Goal: Information Seeking & Learning: Find contact information

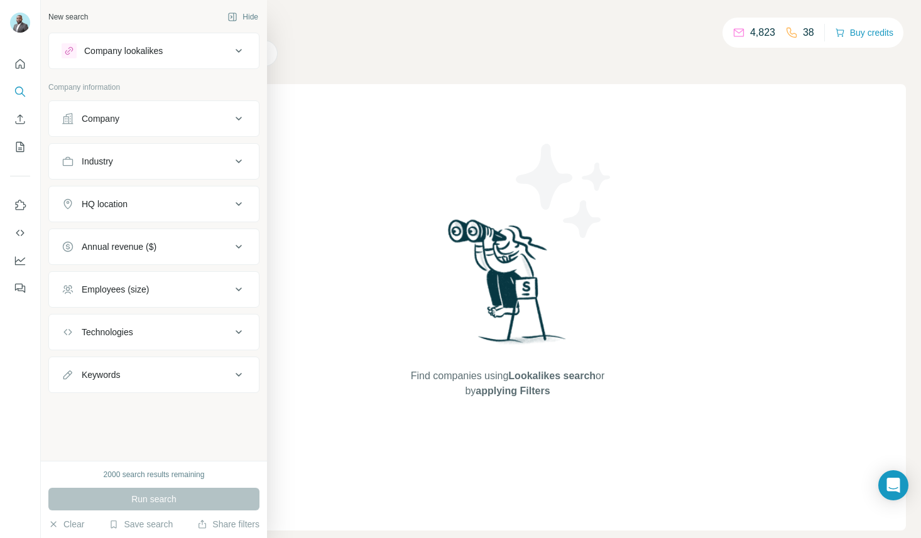
click at [166, 122] on div "Company" at bounding box center [147, 118] width 170 height 13
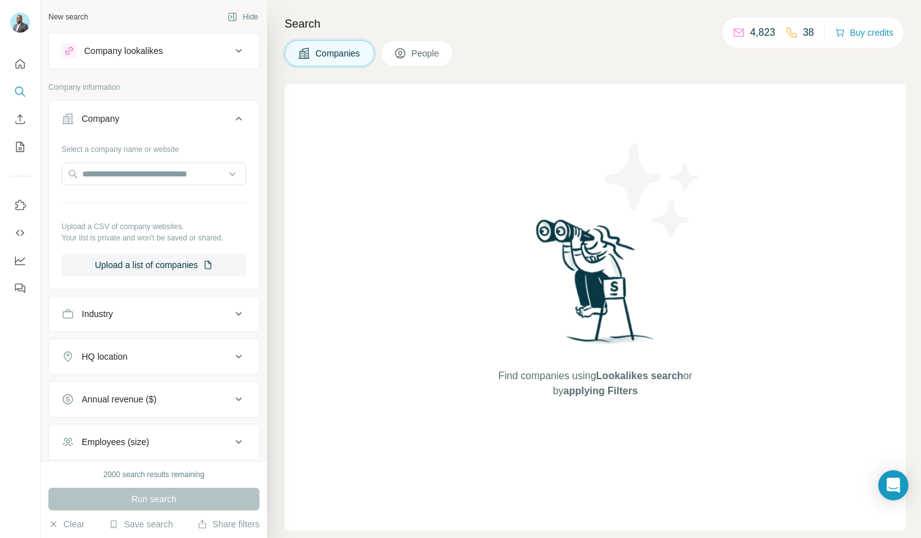
click at [168, 128] on button "Company" at bounding box center [154, 121] width 210 height 35
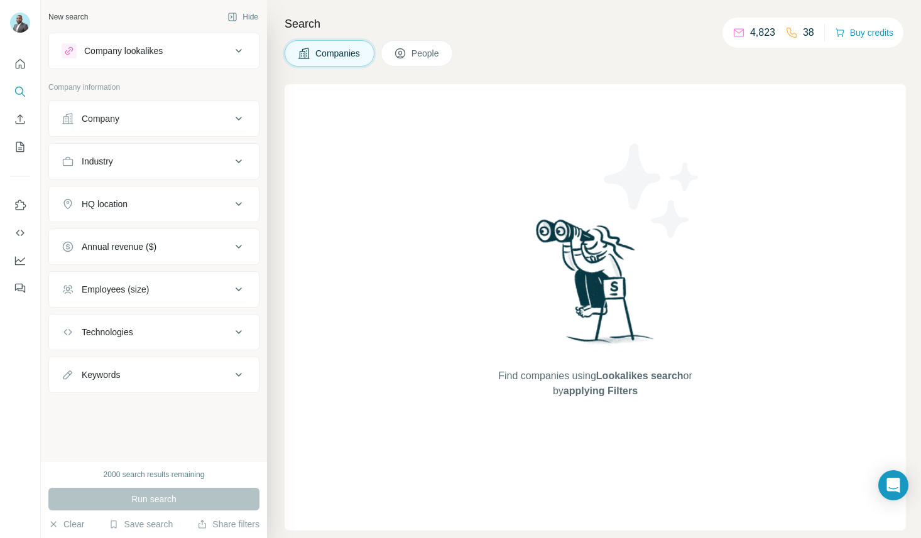
click at [172, 168] on button "Industry" at bounding box center [154, 161] width 210 height 30
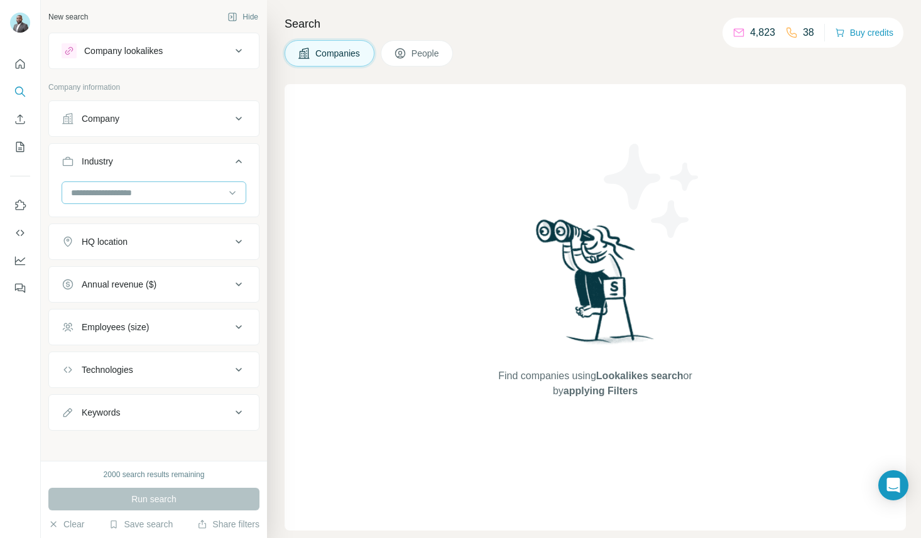
click at [176, 188] on input at bounding box center [147, 193] width 155 height 14
click at [139, 228] on div "Aerospace" at bounding box center [153, 226] width 163 height 13
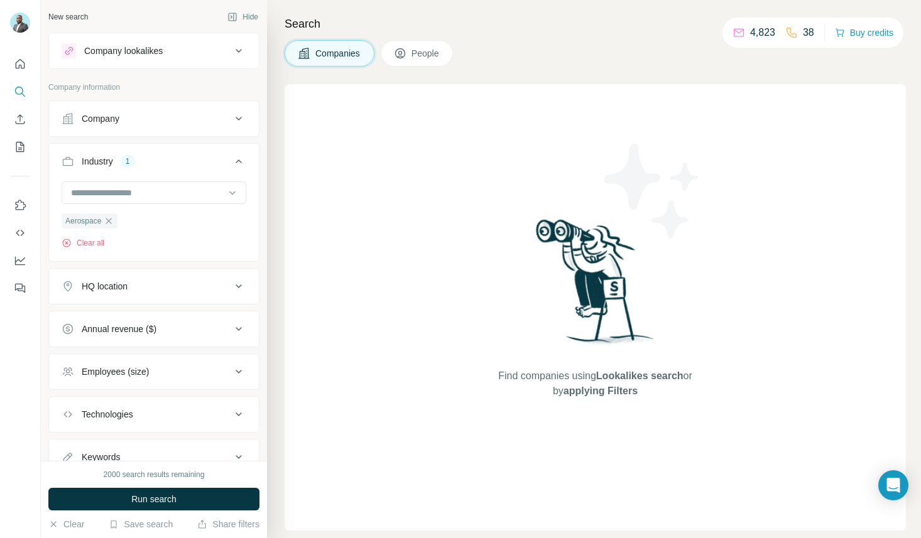
click at [173, 293] on button "HQ location" at bounding box center [154, 286] width 210 height 30
click at [167, 318] on input "text" at bounding box center [154, 318] width 185 height 23
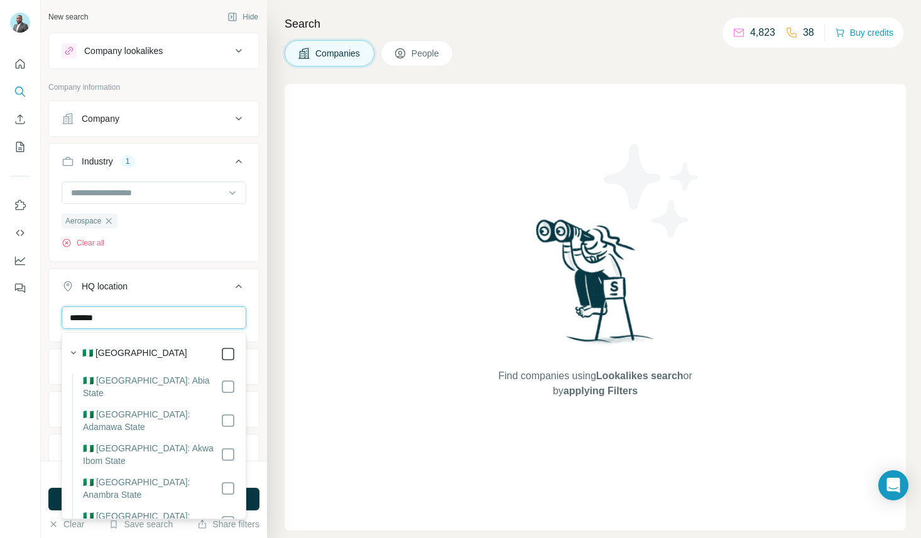
type input "*******"
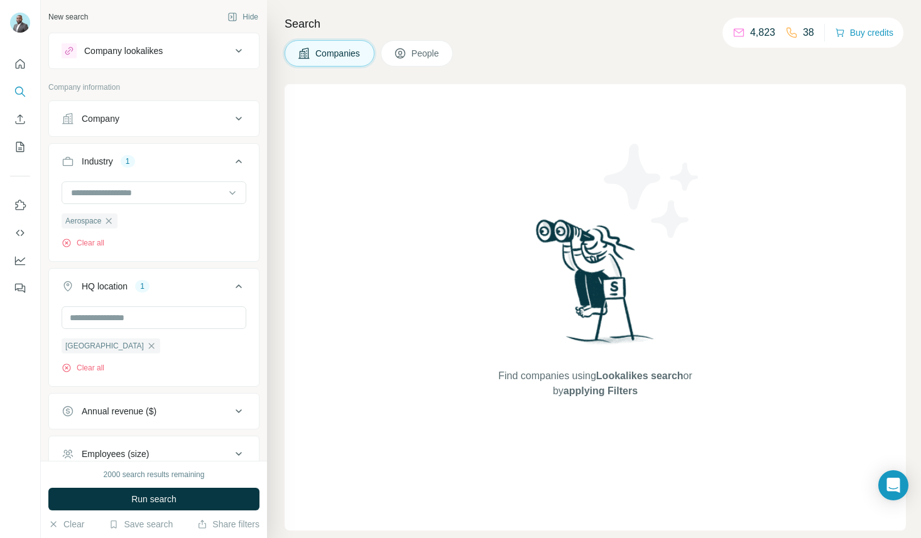
click at [267, 298] on div "New search Hide Company lookalikes Company information Company Industry 1 Aeros…" at bounding box center [481, 269] width 880 height 538
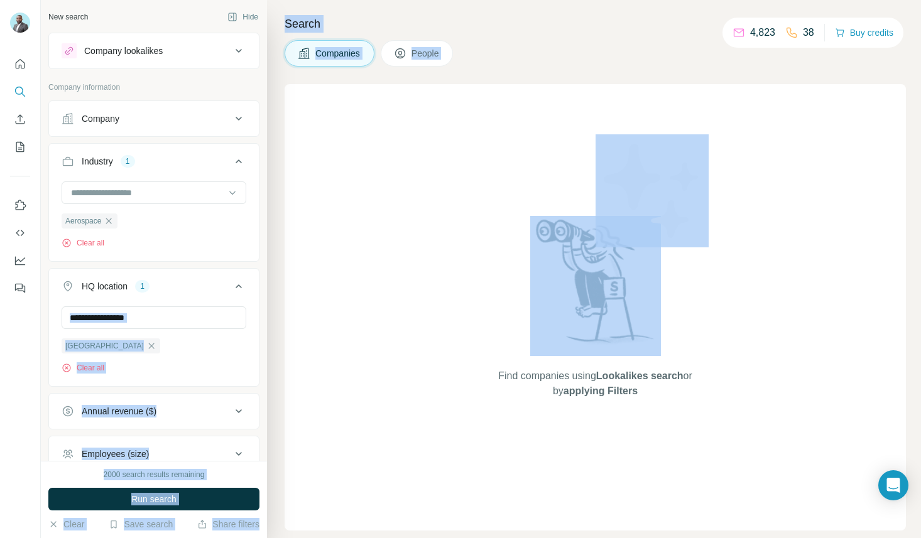
click at [239, 282] on icon at bounding box center [238, 286] width 15 height 15
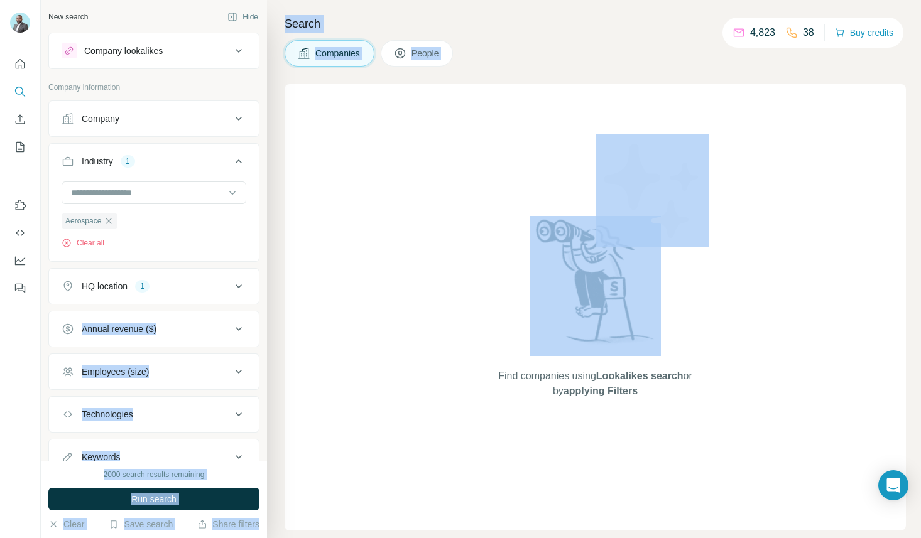
click at [232, 374] on icon at bounding box center [238, 371] width 15 height 15
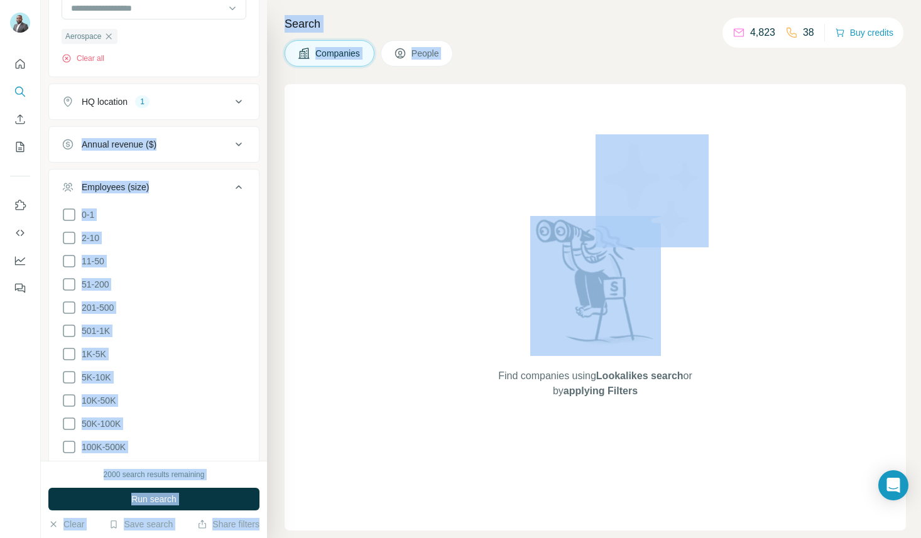
scroll to position [185, 0]
click at [73, 308] on icon at bounding box center [69, 307] width 15 height 15
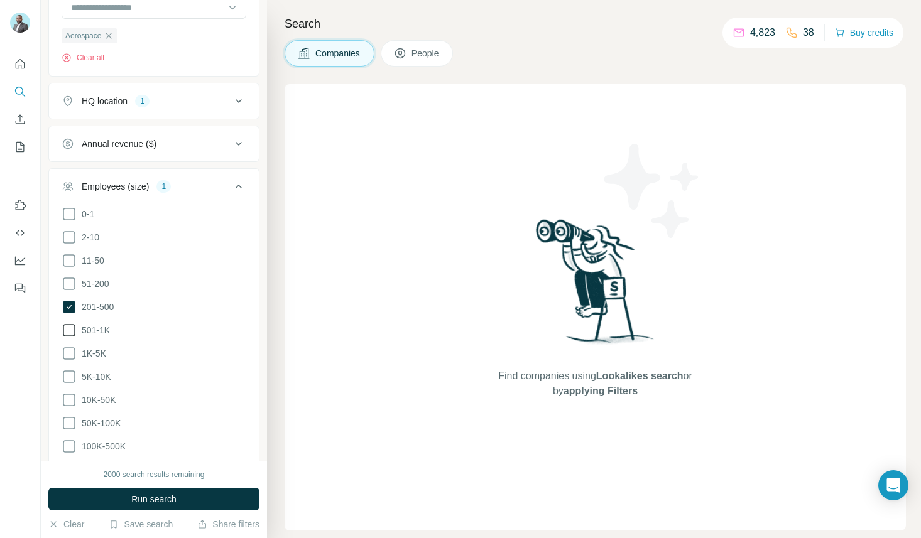
click at [75, 335] on icon at bounding box center [69, 330] width 15 height 15
click at [75, 361] on ul "0-1 2-10 11-50 [PHONE_NUMBER] 501-1K 1K-5K 5K-10K 10K-50K 50K-100K 100K-500K 50…" at bounding box center [154, 342] width 185 height 271
click at [78, 398] on span "10K-50K" at bounding box center [96, 400] width 39 height 13
click at [72, 418] on icon at bounding box center [69, 423] width 15 height 15
click at [74, 442] on icon at bounding box center [69, 446] width 15 height 15
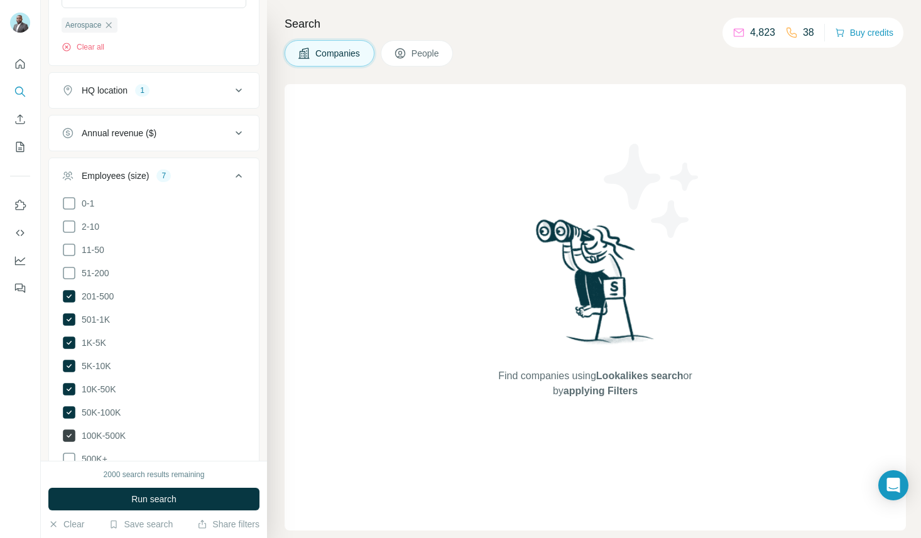
scroll to position [193, 0]
click at [97, 456] on span "500K+" at bounding box center [92, 462] width 31 height 13
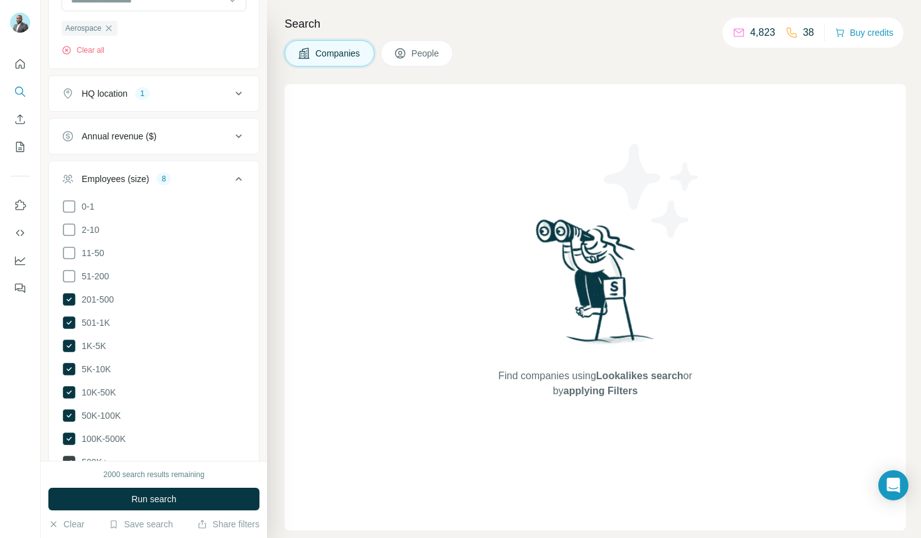
scroll to position [197, 0]
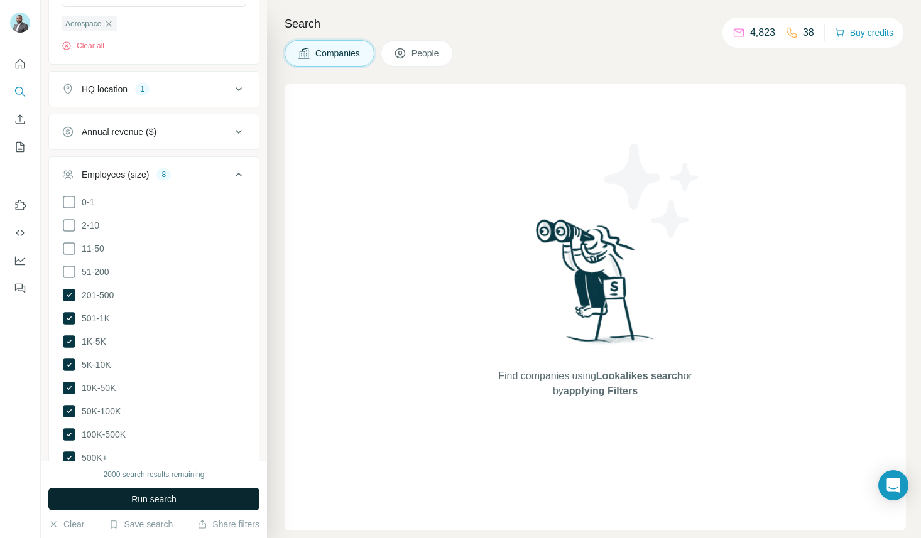
click at [137, 505] on button "Run search" at bounding box center [153, 499] width 211 height 23
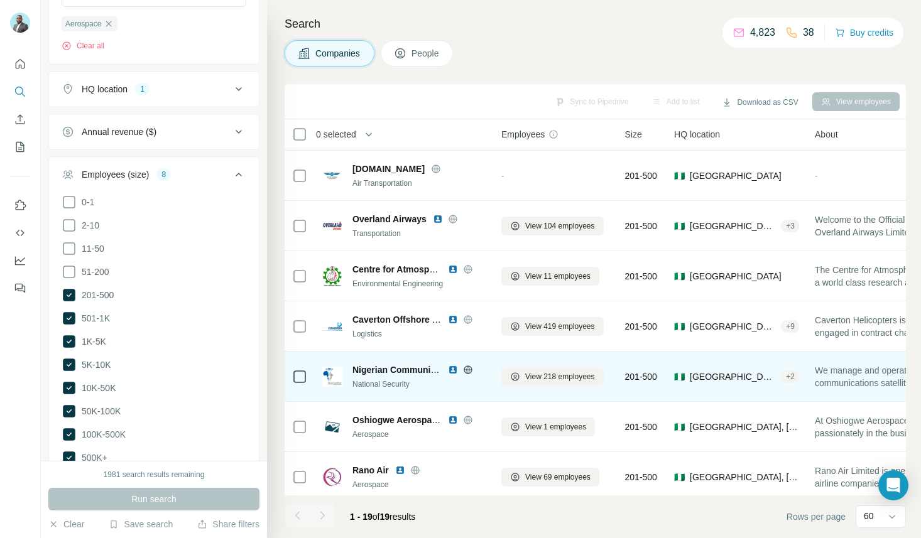
scroll to position [609, 2]
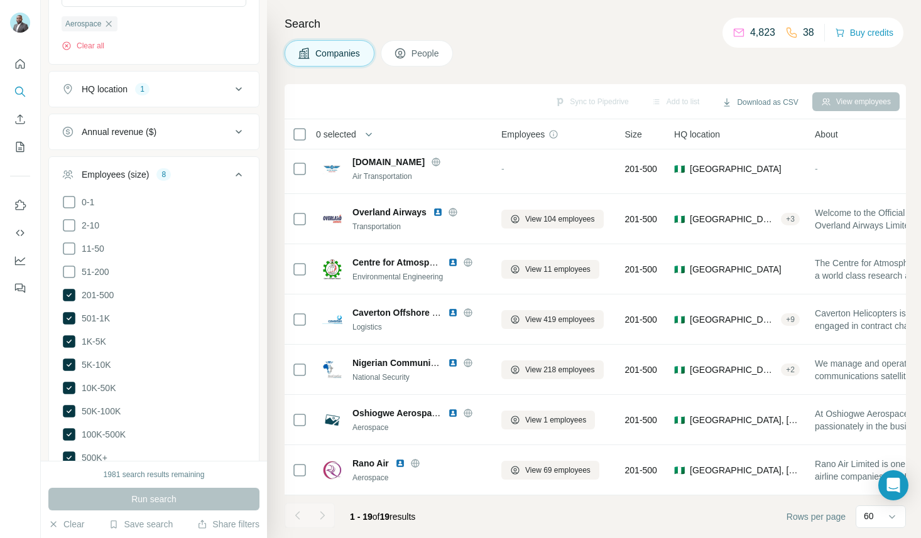
click at [238, 175] on icon at bounding box center [238, 174] width 15 height 15
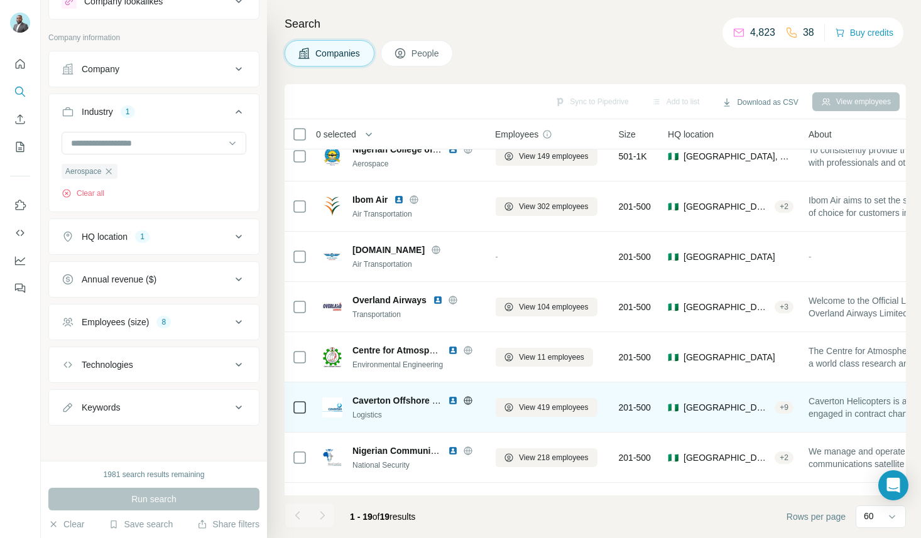
scroll to position [503, 8]
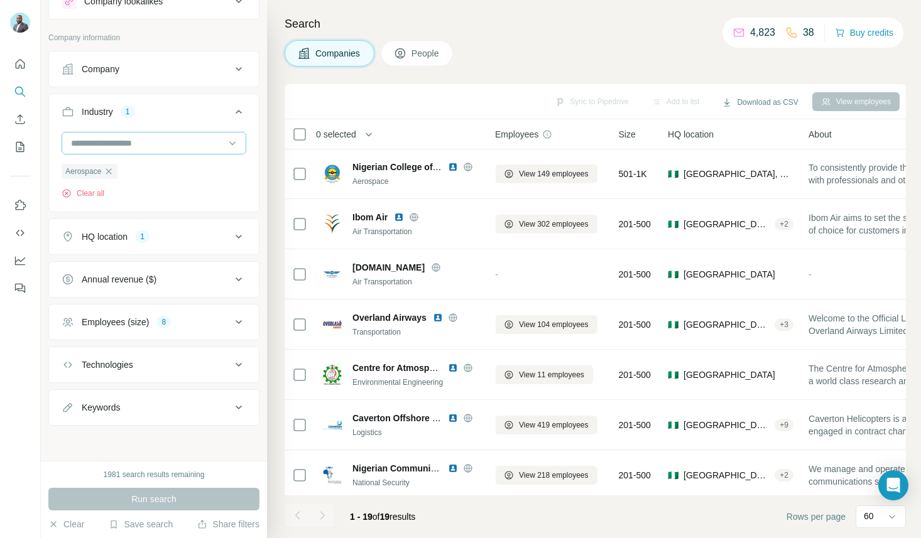
click at [138, 143] on input at bounding box center [147, 143] width 155 height 14
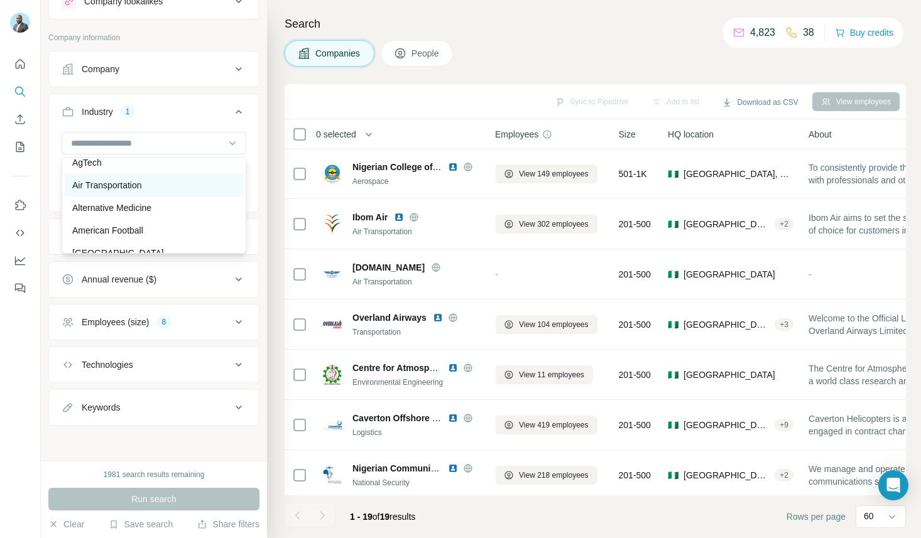
click at [136, 187] on p "Air Transportation" at bounding box center [107, 185] width 70 height 13
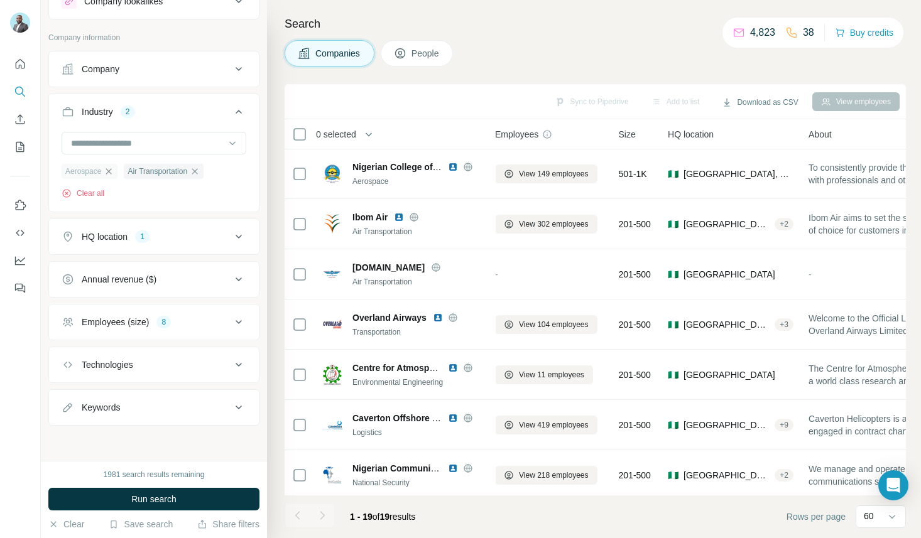
click at [112, 171] on icon "button" at bounding box center [109, 171] width 10 height 10
click at [172, 496] on span "Run search" at bounding box center [153, 499] width 45 height 13
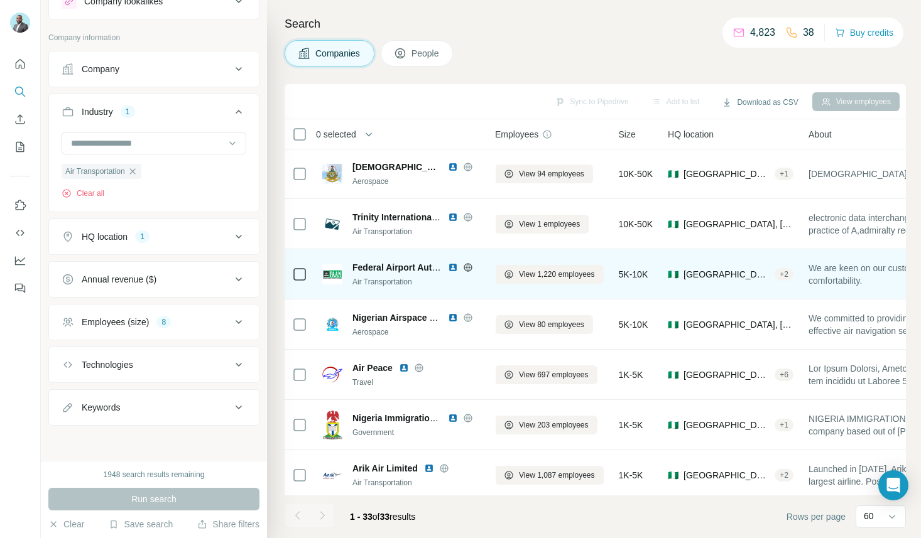
scroll to position [0, 8]
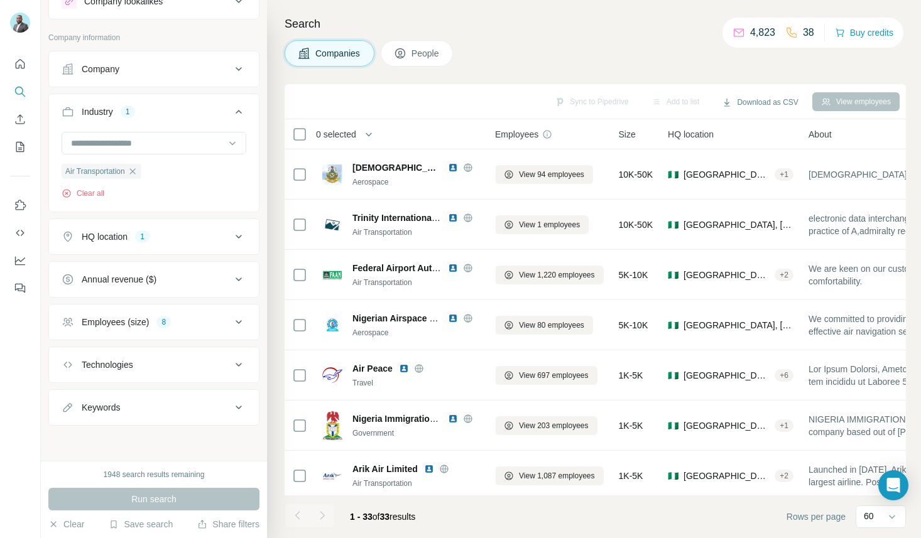
click at [214, 323] on div "Employees (size) 8" at bounding box center [147, 322] width 170 height 13
click at [236, 317] on icon at bounding box center [238, 322] width 15 height 15
click at [406, 52] on icon at bounding box center [400, 53] width 13 height 13
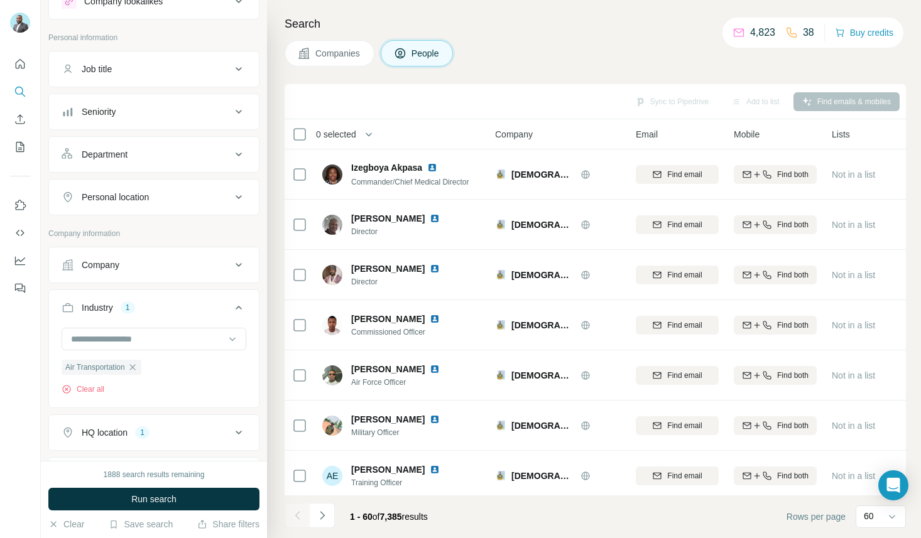
click at [332, 58] on span "Companies" at bounding box center [338, 53] width 46 height 13
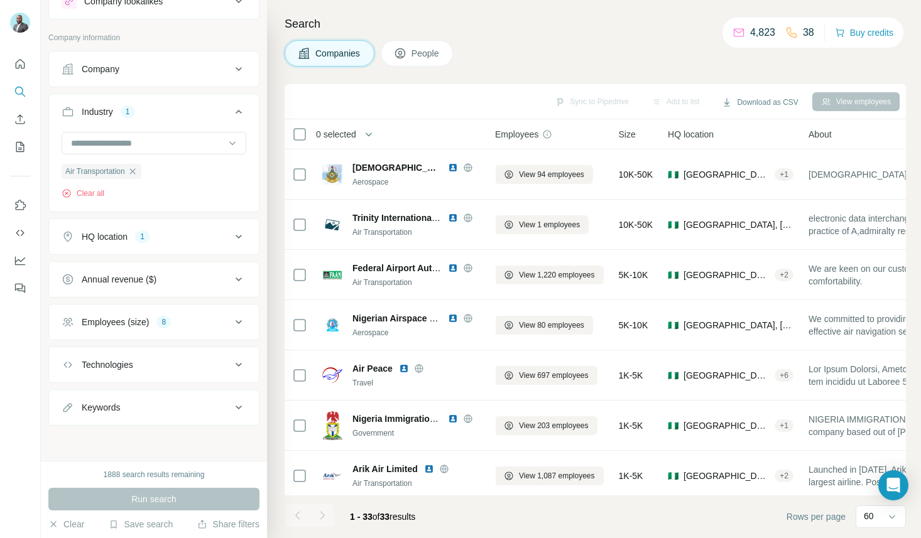
click at [427, 56] on span "People" at bounding box center [425, 53] width 29 height 13
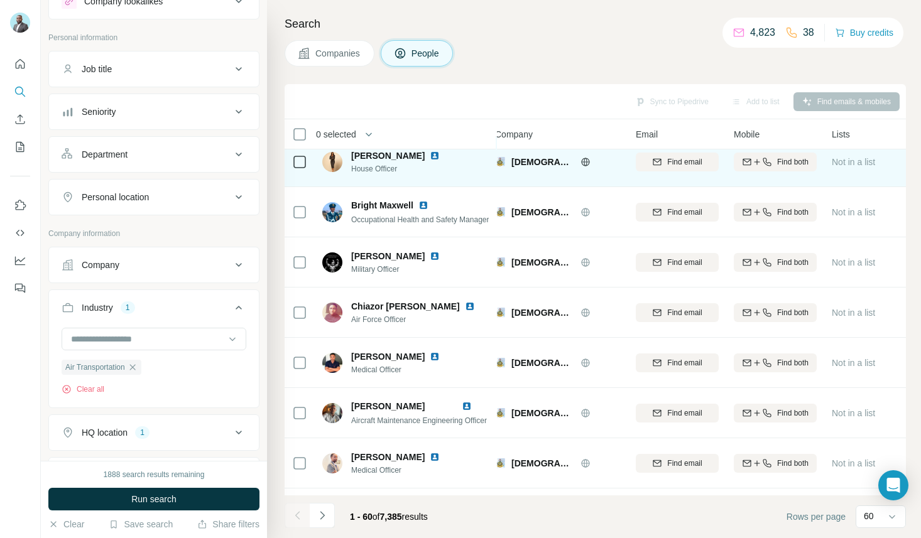
scroll to position [508, 8]
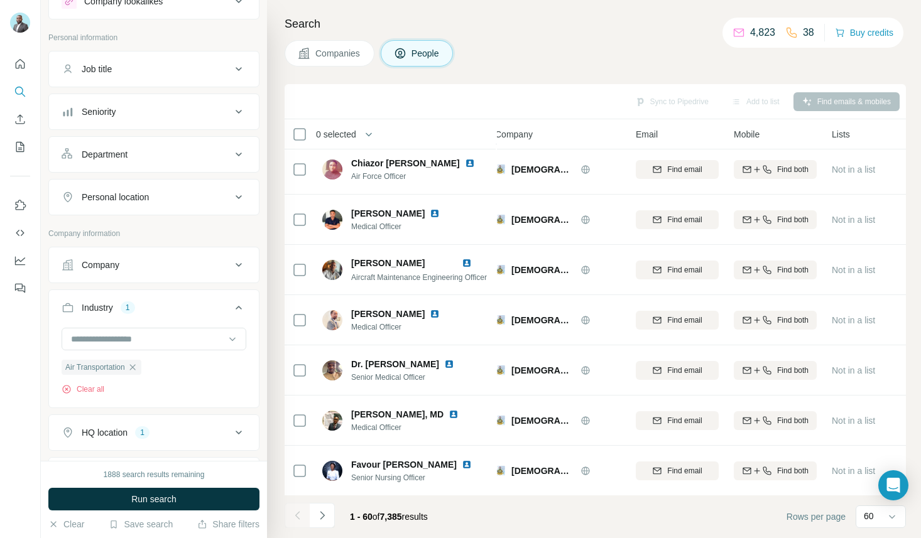
click at [140, 68] on div "Job title" at bounding box center [147, 69] width 170 height 13
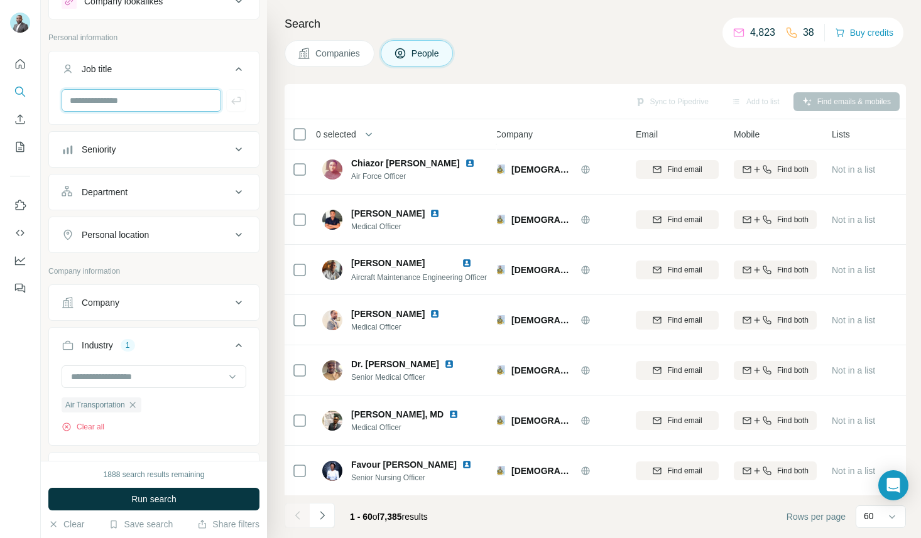
click at [146, 104] on input "text" at bounding box center [142, 100] width 160 height 23
click at [124, 101] on input "text" at bounding box center [142, 100] width 160 height 23
click at [77, 100] on input "**********" at bounding box center [142, 100] width 160 height 23
type input "**********"
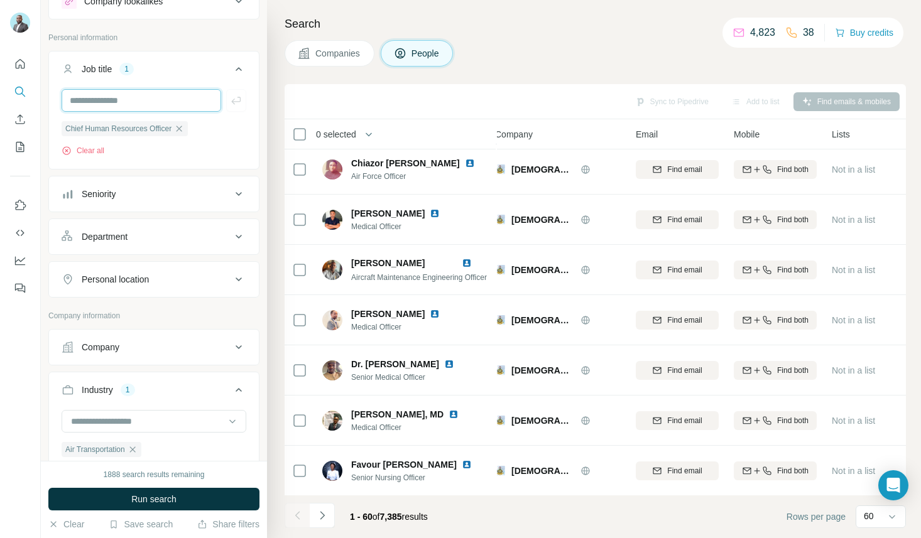
click at [153, 101] on input "text" at bounding box center [142, 100] width 160 height 23
type input "**********"
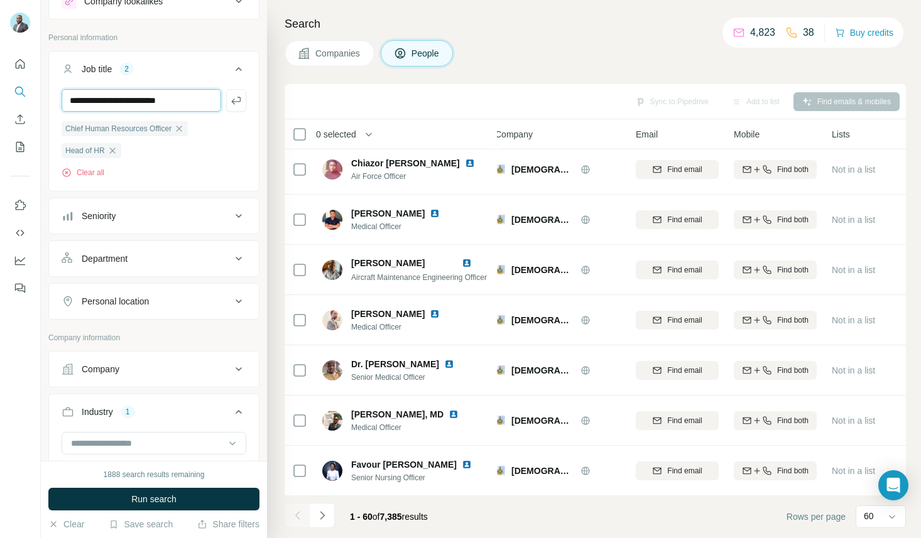
type input "**********"
click at [133, 222] on div "Seniority" at bounding box center [147, 216] width 170 height 13
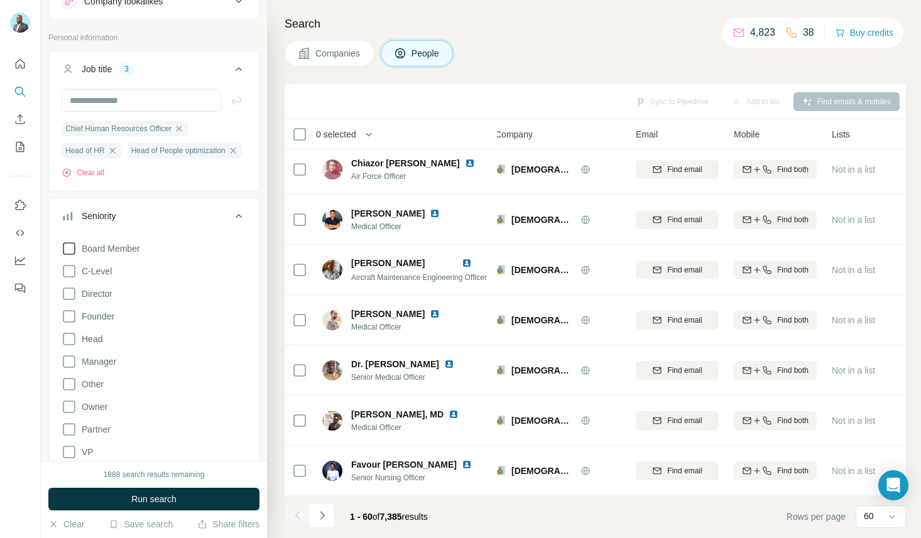
click at [72, 256] on icon at bounding box center [69, 248] width 15 height 15
click at [70, 279] on icon at bounding box center [69, 271] width 15 height 15
click at [70, 302] on icon at bounding box center [69, 293] width 15 height 15
click at [74, 324] on icon at bounding box center [69, 316] width 15 height 15
click at [73, 347] on icon at bounding box center [69, 339] width 15 height 15
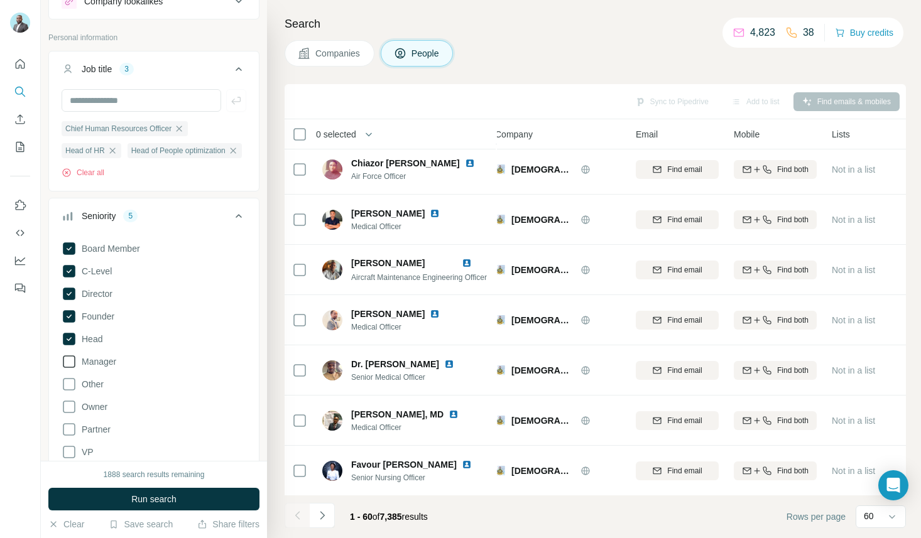
click at [70, 369] on icon at bounding box center [69, 361] width 15 height 15
click at [268, 204] on div "Search Companies People Sync to Pipedrive Add to list Find emails & mobiles 0 s…" at bounding box center [594, 269] width 654 height 538
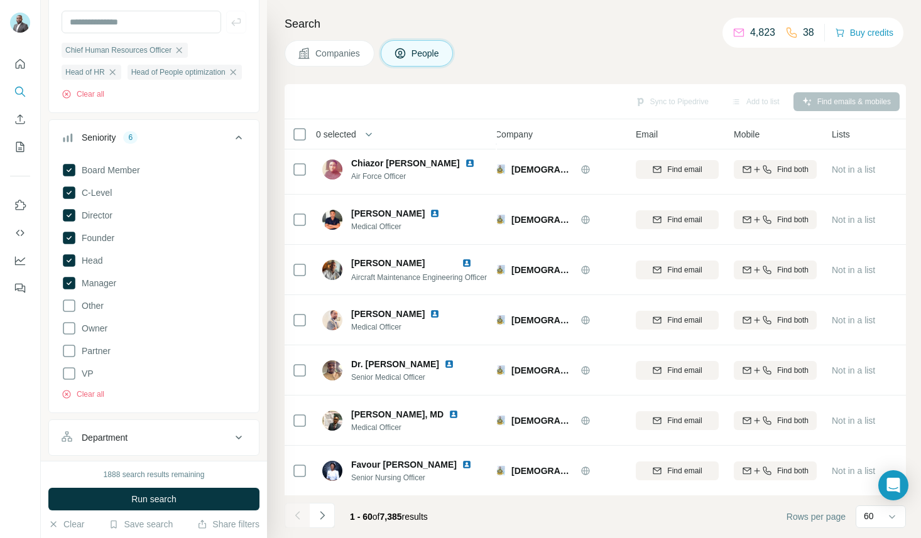
scroll to position [130, 0]
click at [234, 143] on icon at bounding box center [238, 135] width 15 height 15
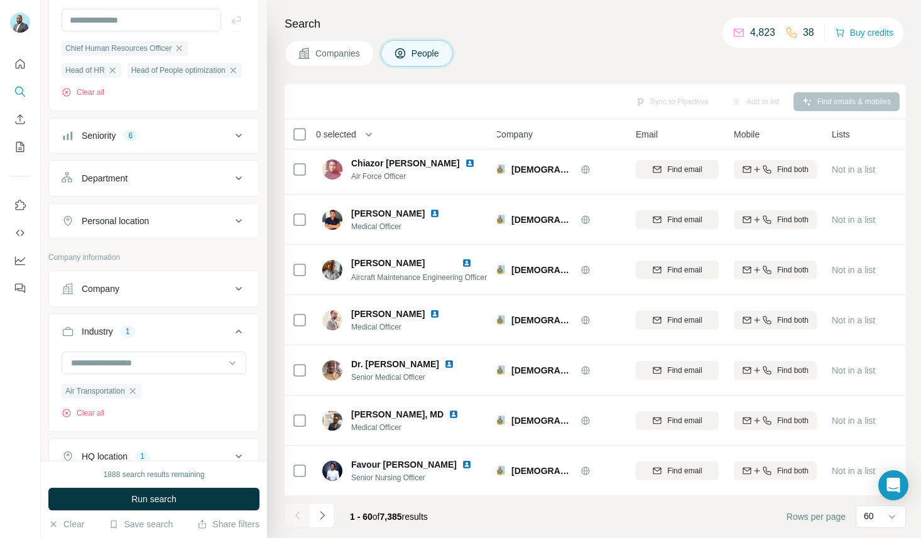
click at [183, 193] on button "Department" at bounding box center [154, 178] width 210 height 30
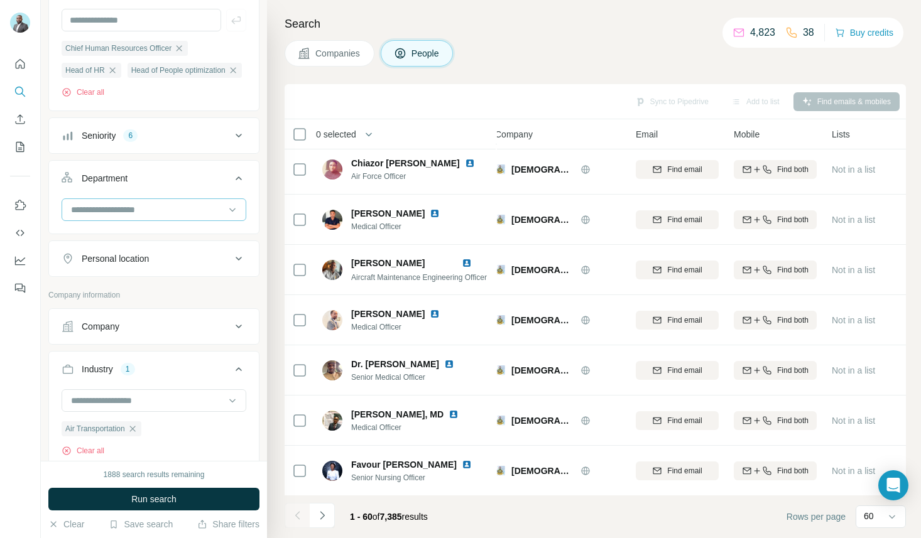
click at [170, 217] on input at bounding box center [147, 210] width 155 height 14
type input "**"
click at [149, 260] on div "HR" at bounding box center [153, 260] width 163 height 13
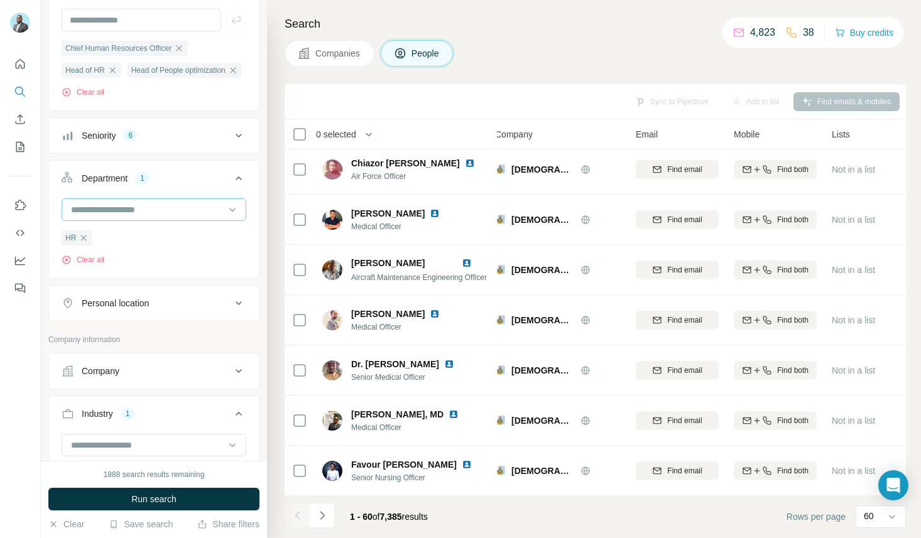
click at [165, 217] on input at bounding box center [147, 210] width 155 height 14
type input "*"
click at [239, 186] on icon at bounding box center [238, 178] width 15 height 15
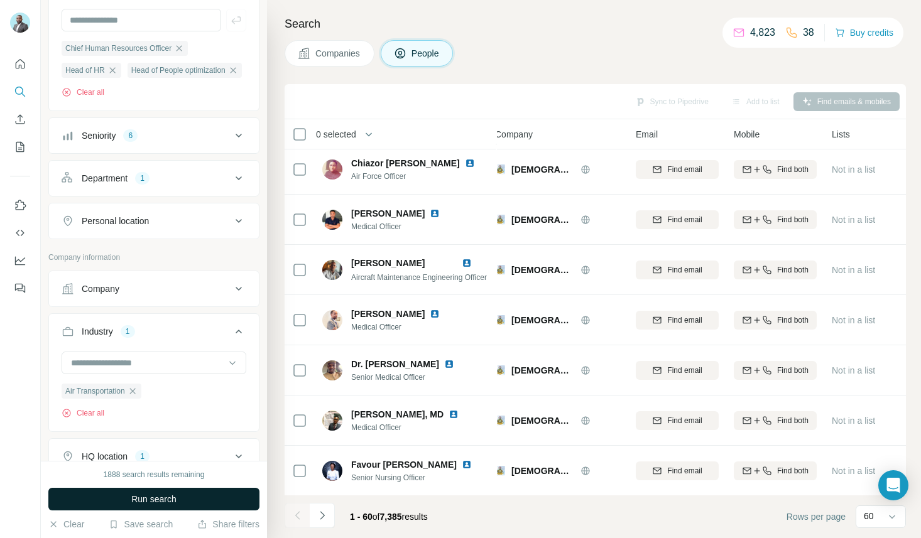
click at [214, 494] on button "Run search" at bounding box center [153, 499] width 211 height 23
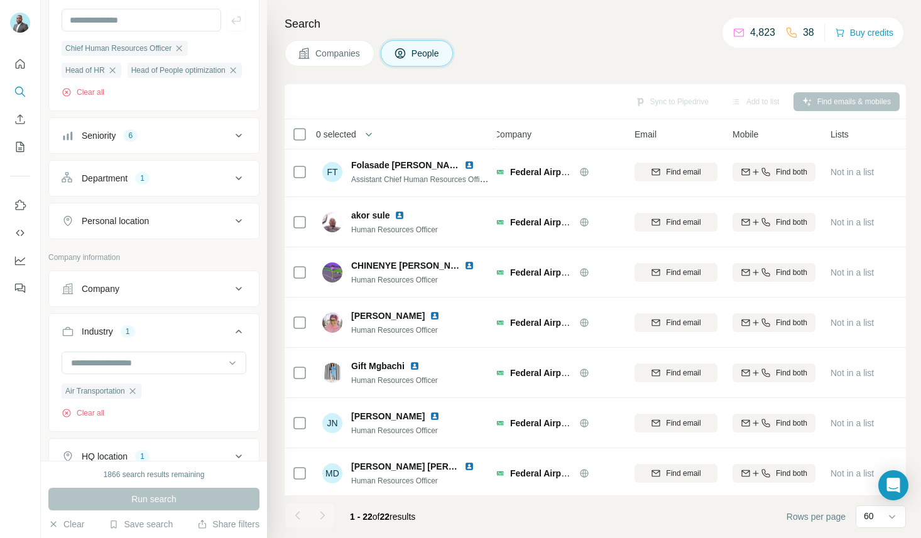
scroll to position [0, 9]
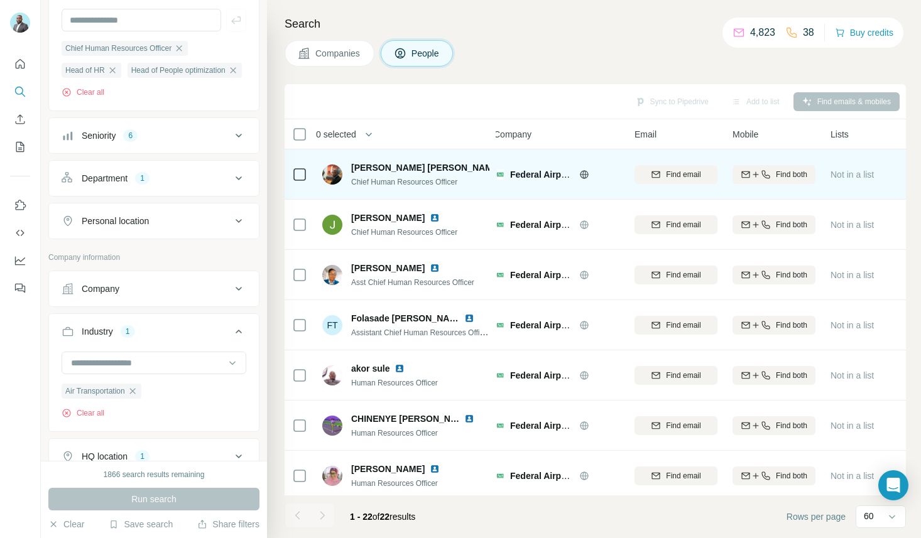
click at [506, 170] on img at bounding box center [511, 168] width 10 height 10
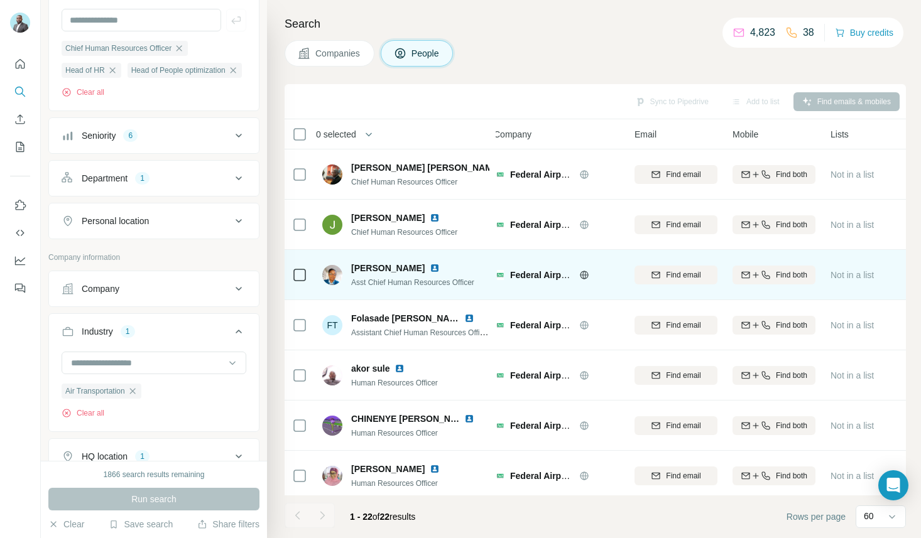
click at [430, 269] on img at bounding box center [435, 268] width 10 height 10
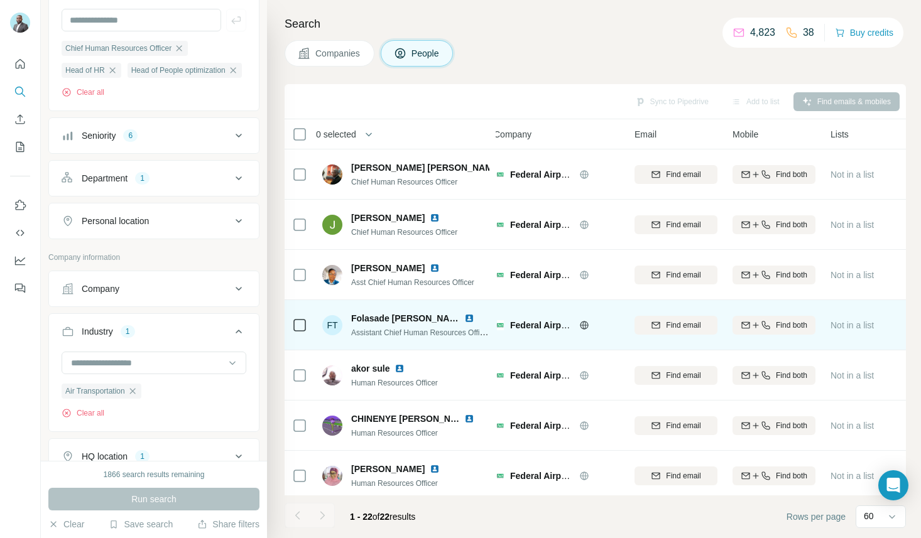
click at [470, 318] on img at bounding box center [469, 318] width 10 height 10
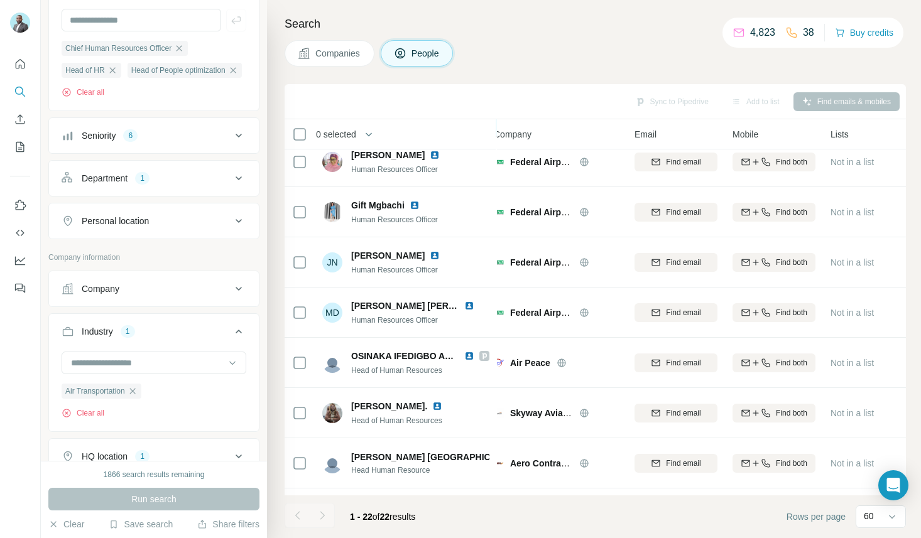
scroll to position [323, 9]
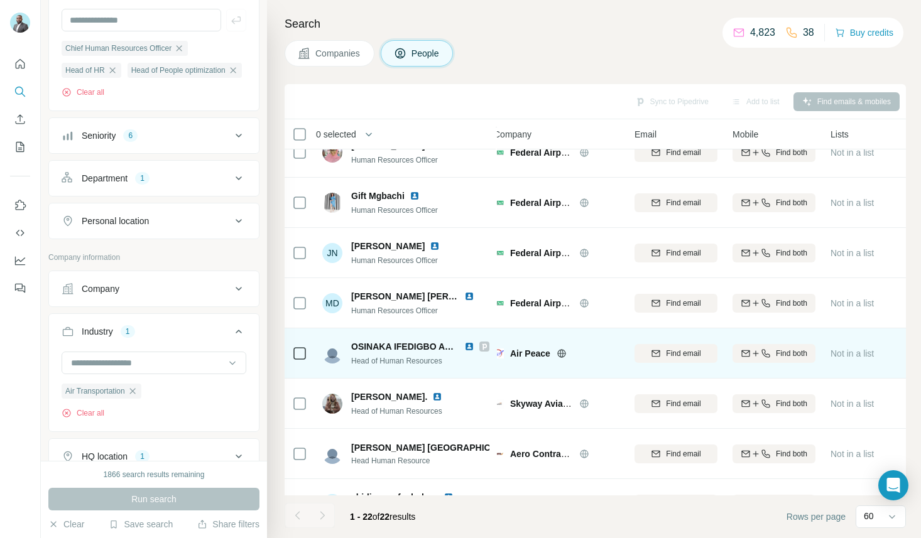
click at [470, 347] on img at bounding box center [469, 347] width 10 height 10
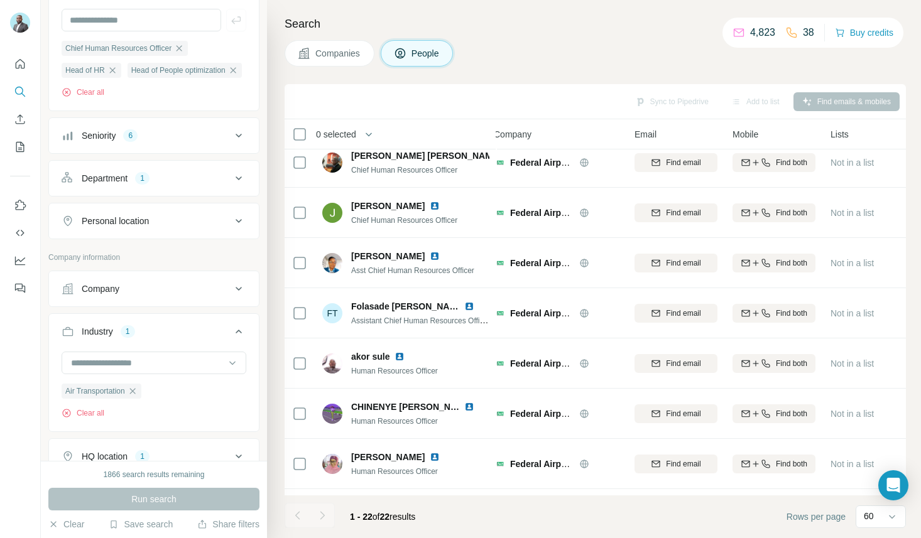
scroll to position [0, 9]
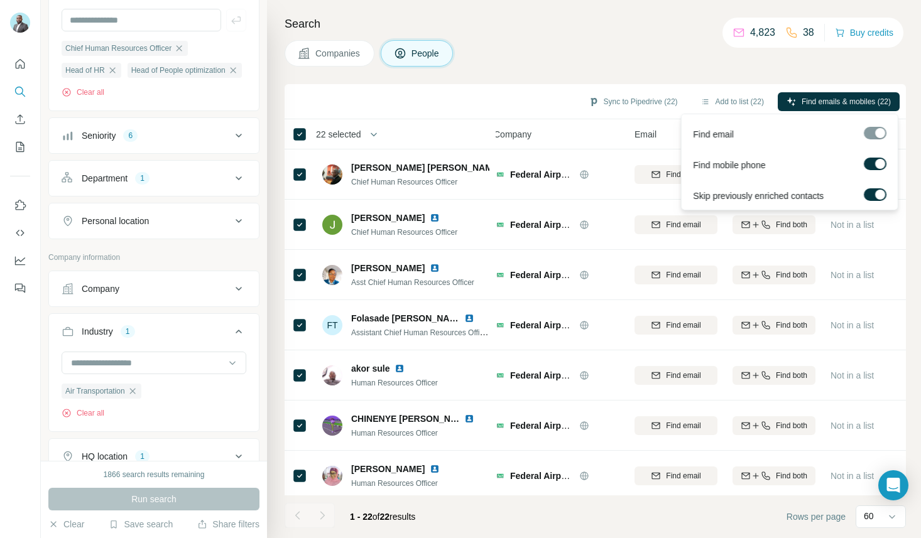
click at [876, 166] on div at bounding box center [880, 164] width 10 height 10
click at [837, 102] on span "Find emails (22)" at bounding box center [864, 101] width 54 height 11
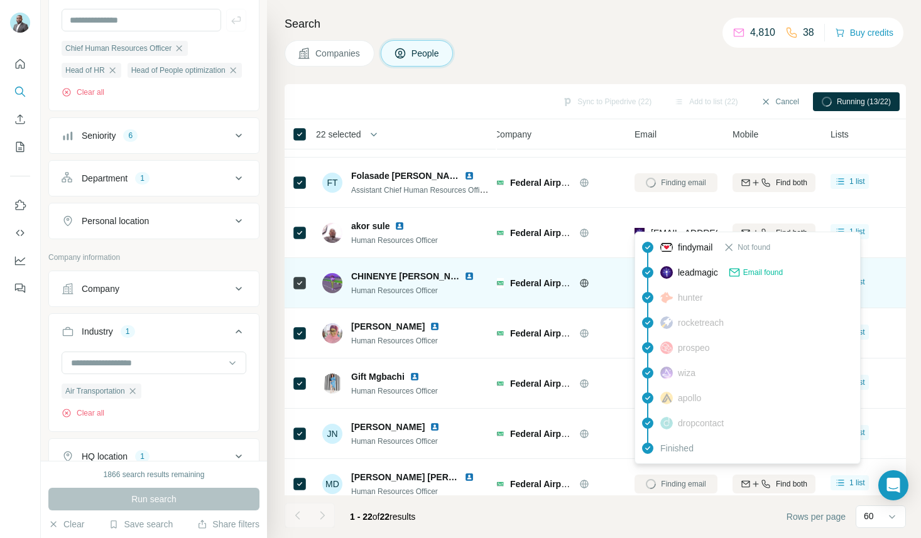
scroll to position [150, 9]
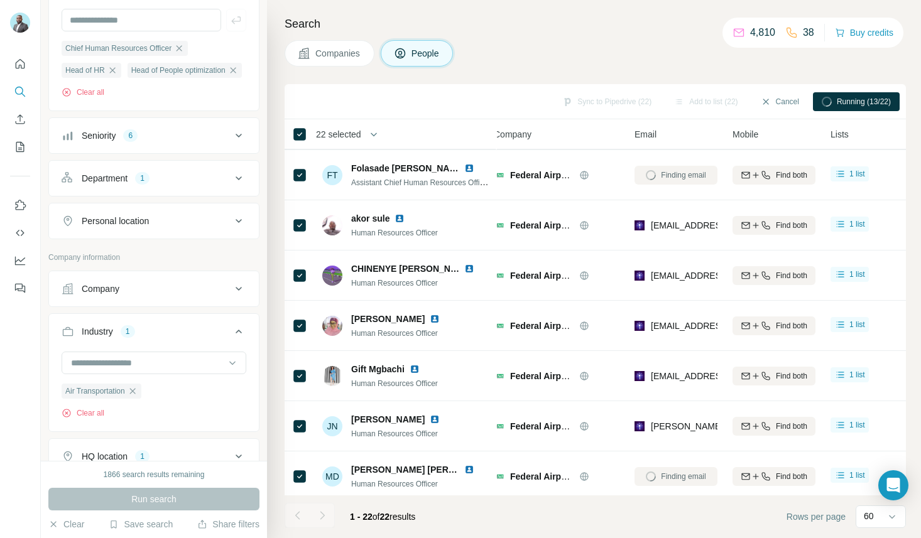
click at [668, 41] on div "Companies People" at bounding box center [595, 53] width 621 height 26
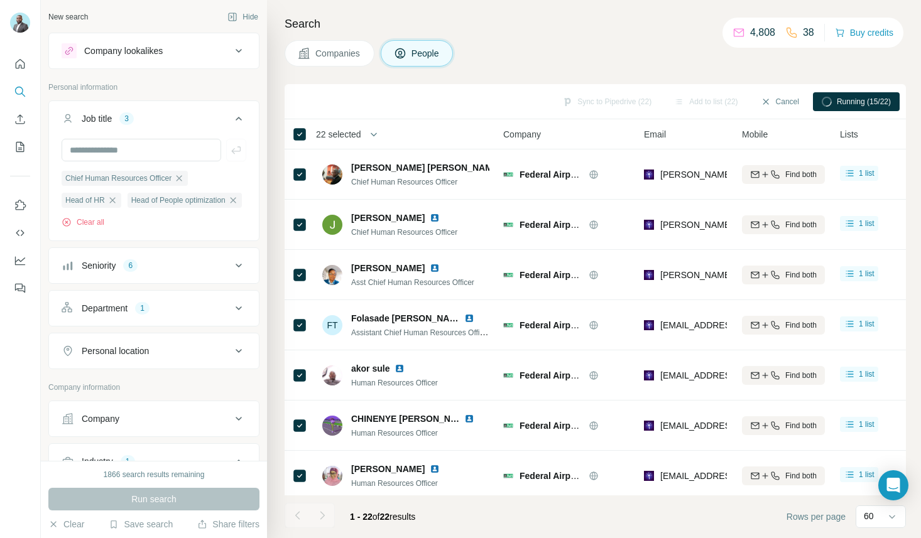
scroll to position [303, 0]
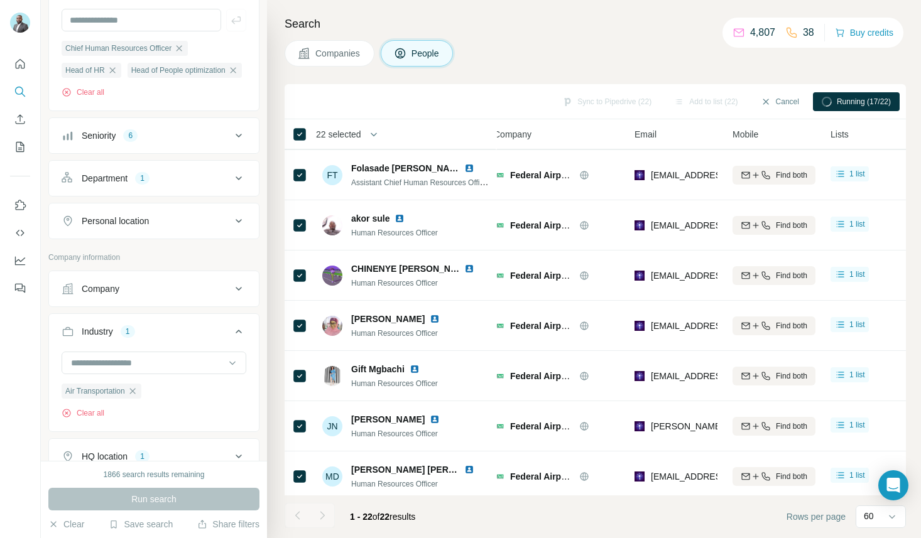
click at [553, 37] on div "Search Companies People Sync to Pipedrive (22) Add to list (22) Cancel Running …" at bounding box center [594, 269] width 654 height 538
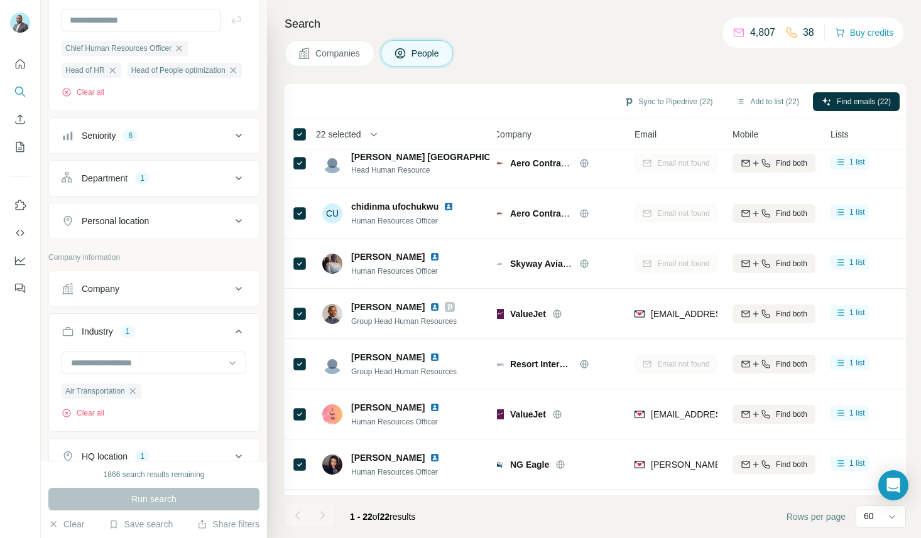
scroll to position [615, 9]
click at [658, 130] on div "Email" at bounding box center [675, 134] width 83 height 14
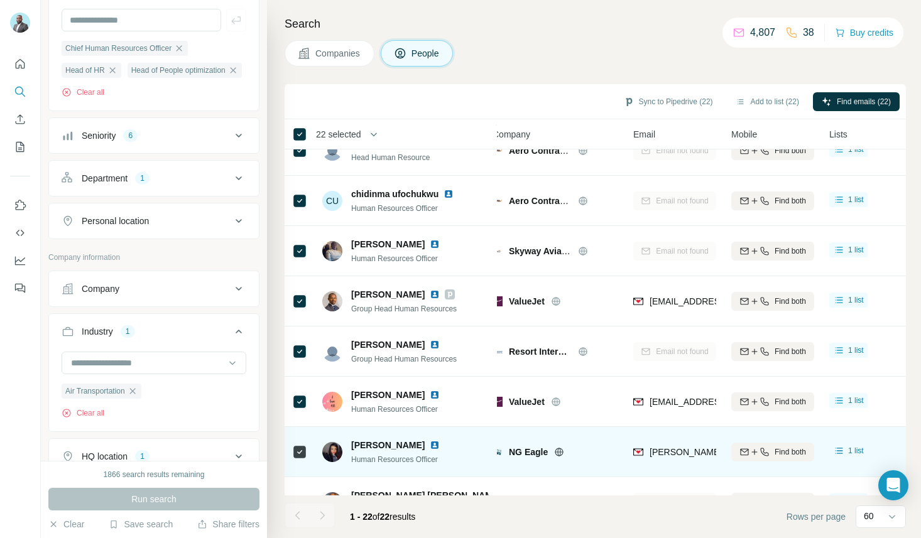
scroll to position [759, 11]
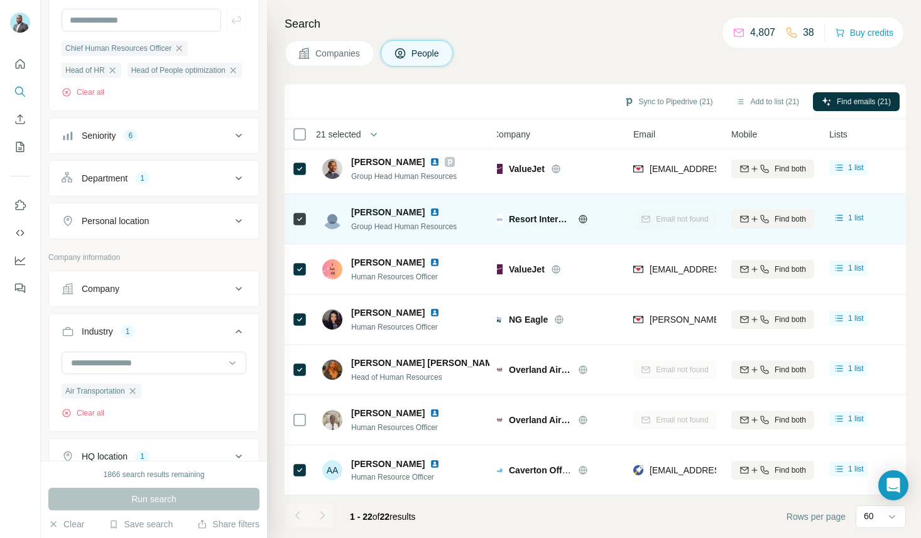
click at [430, 212] on img at bounding box center [435, 212] width 10 height 10
